Goal: Navigation & Orientation: Understand site structure

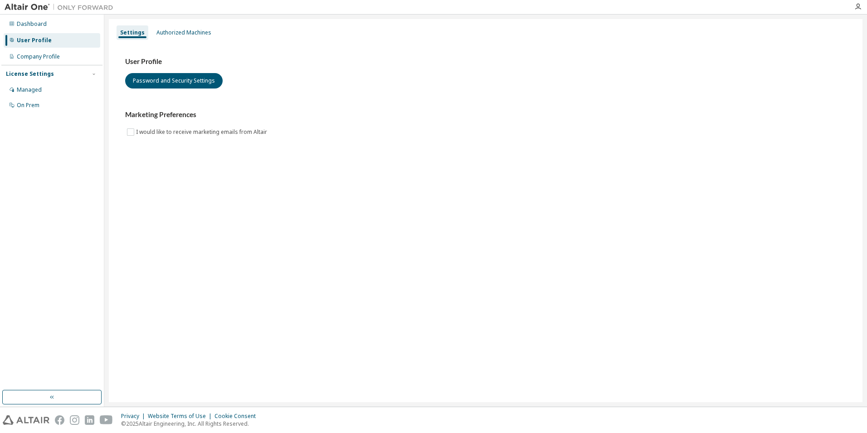
click at [36, 44] on div "User Profile" at bounding box center [34, 40] width 35 height 7
click at [164, 83] on button "Password and Security Settings" at bounding box center [174, 80] width 98 height 15
click at [30, 55] on div "Company Profile" at bounding box center [38, 56] width 43 height 7
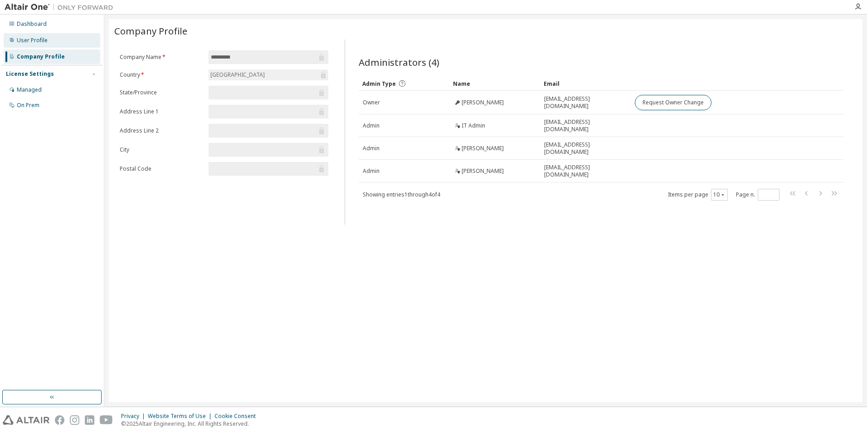
click at [39, 43] on div "User Profile" at bounding box center [32, 40] width 31 height 7
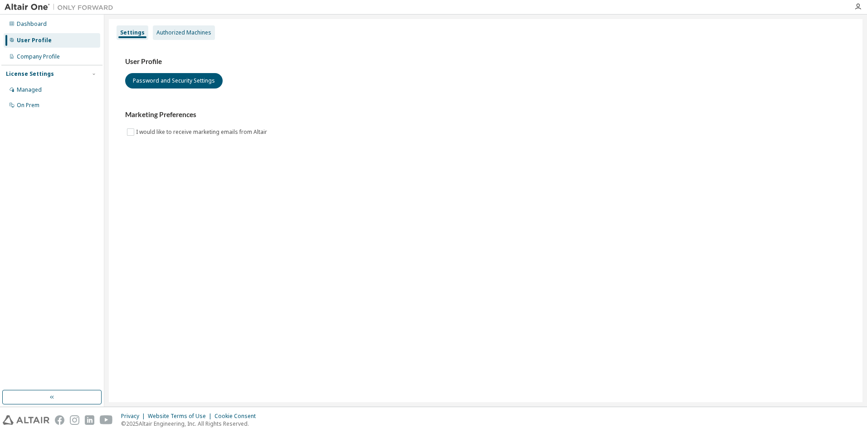
click at [192, 29] on div "Authorized Machines" at bounding box center [183, 32] width 55 height 7
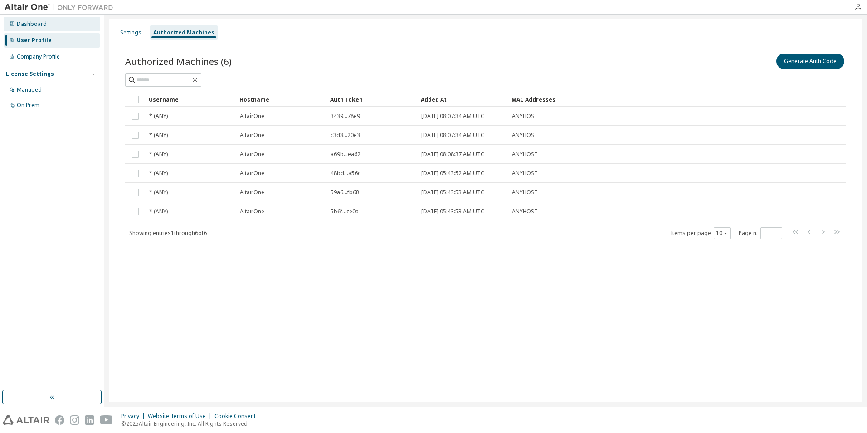
click at [28, 24] on div "Dashboard" at bounding box center [32, 23] width 30 height 7
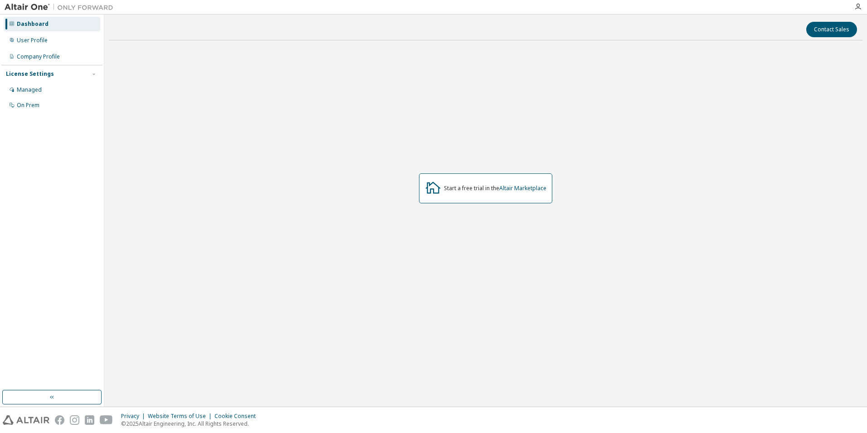
click at [25, 23] on div "Dashboard" at bounding box center [33, 23] width 32 height 7
click at [22, 24] on div "Dashboard" at bounding box center [33, 23] width 32 height 7
click at [36, 9] on img at bounding box center [61, 7] width 113 height 9
click at [20, 23] on div "Dashboard" at bounding box center [33, 23] width 32 height 7
